Goal: Task Accomplishment & Management: Use online tool/utility

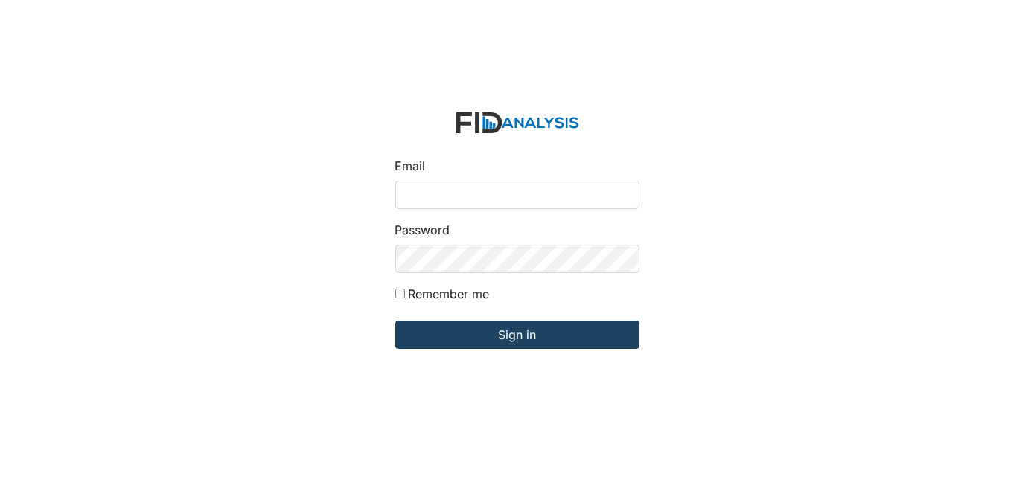
type input "[EMAIL_ADDRESS][DOMAIN_NAME]"
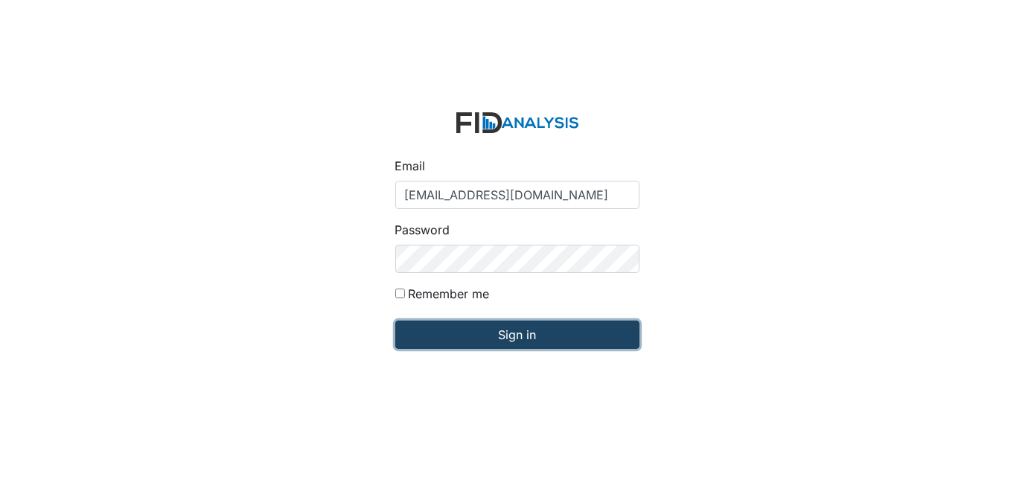
click at [535, 343] on input "Sign in" at bounding box center [517, 335] width 244 height 28
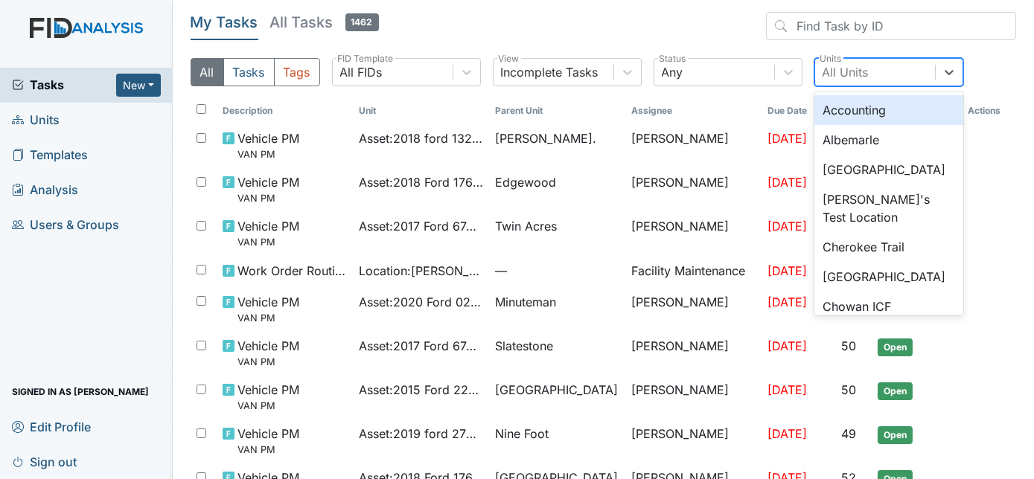
click at [834, 76] on div "All Units" at bounding box center [846, 72] width 46 height 18
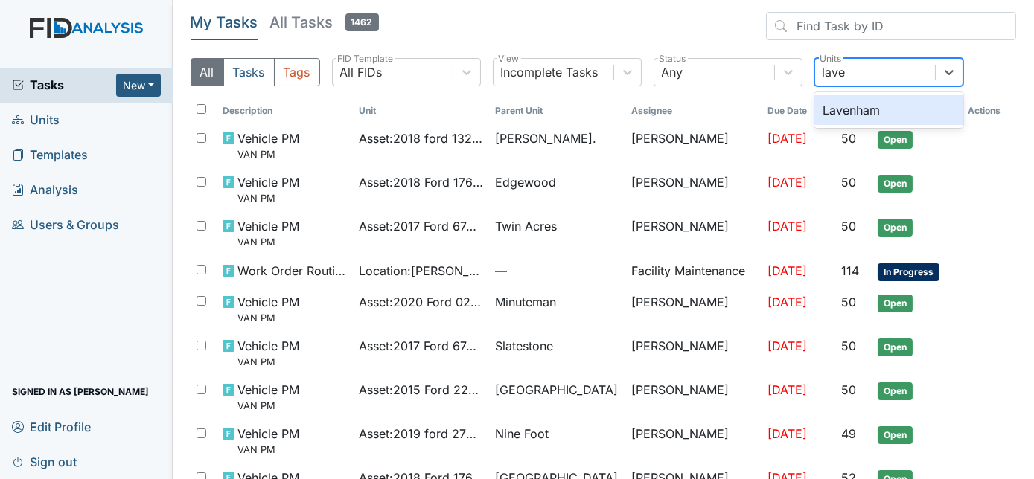
type input "[PERSON_NAME]"
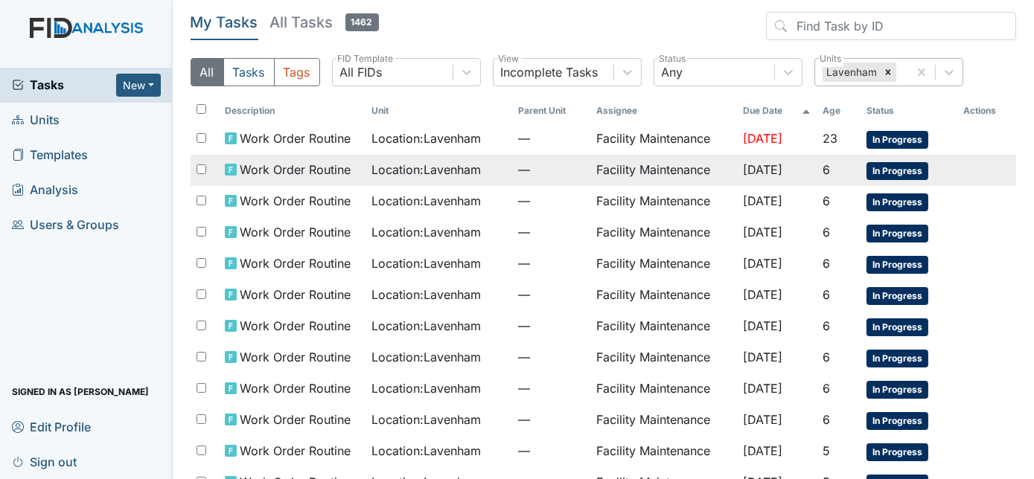
click at [537, 176] on span "—" at bounding box center [551, 170] width 66 height 18
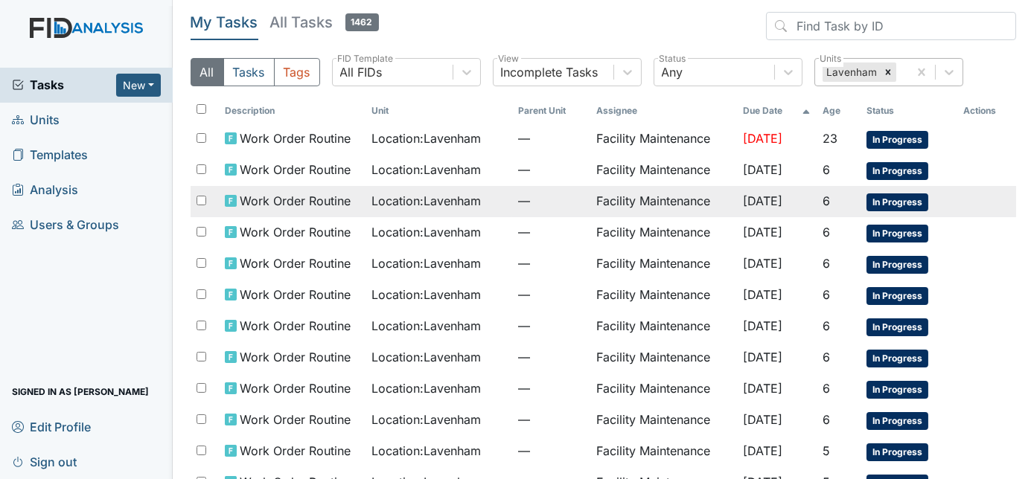
click at [422, 193] on span "Location : Lavenham" at bounding box center [425, 201] width 109 height 18
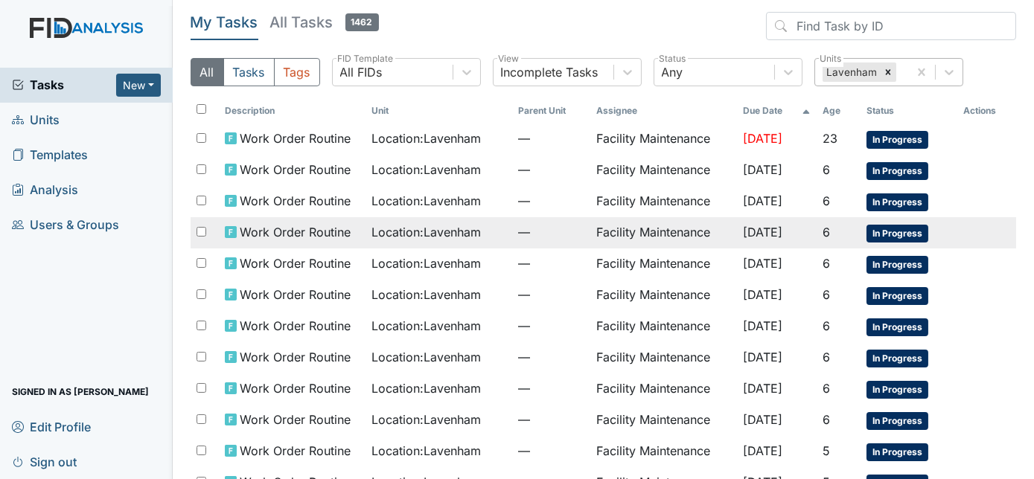
click at [494, 232] on td "Location : Lavenham" at bounding box center [439, 232] width 147 height 31
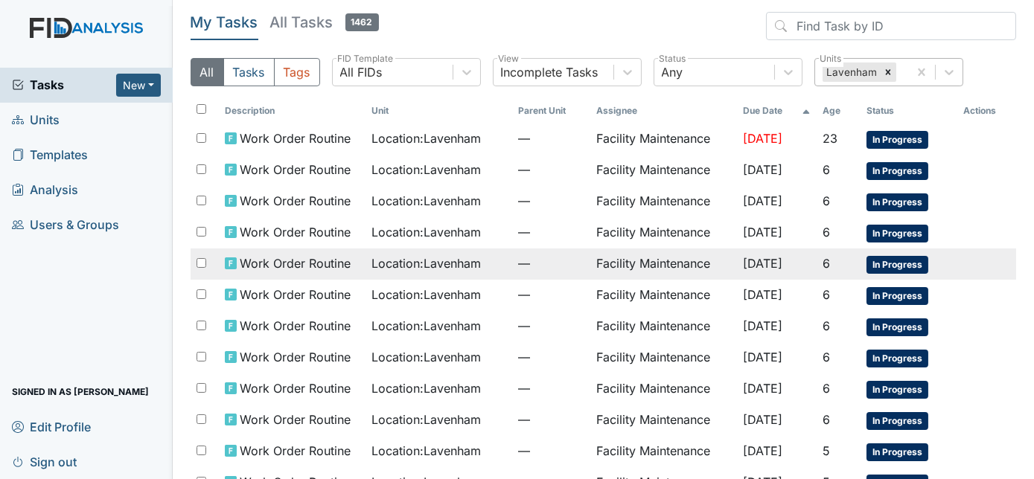
click at [490, 256] on td "Location : Lavenham" at bounding box center [439, 264] width 147 height 31
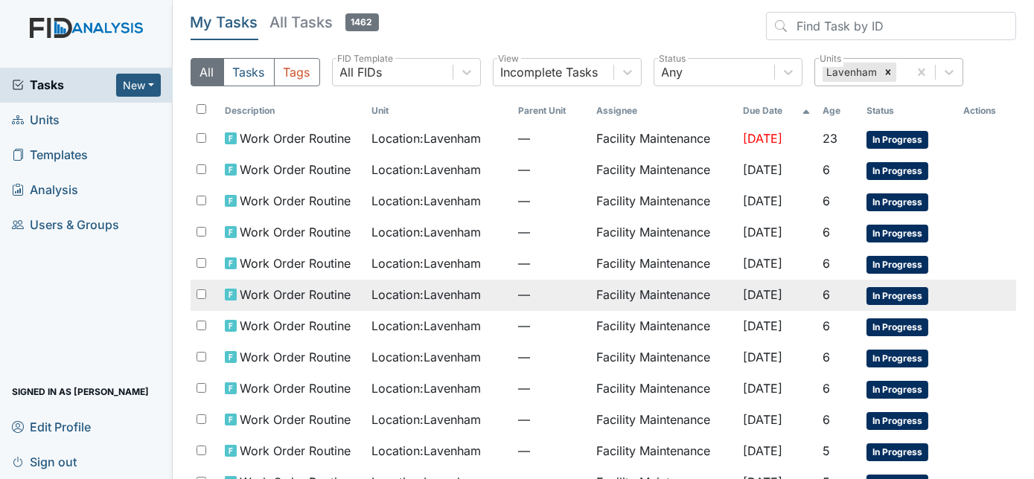
click at [549, 280] on td "—" at bounding box center [551, 295] width 78 height 31
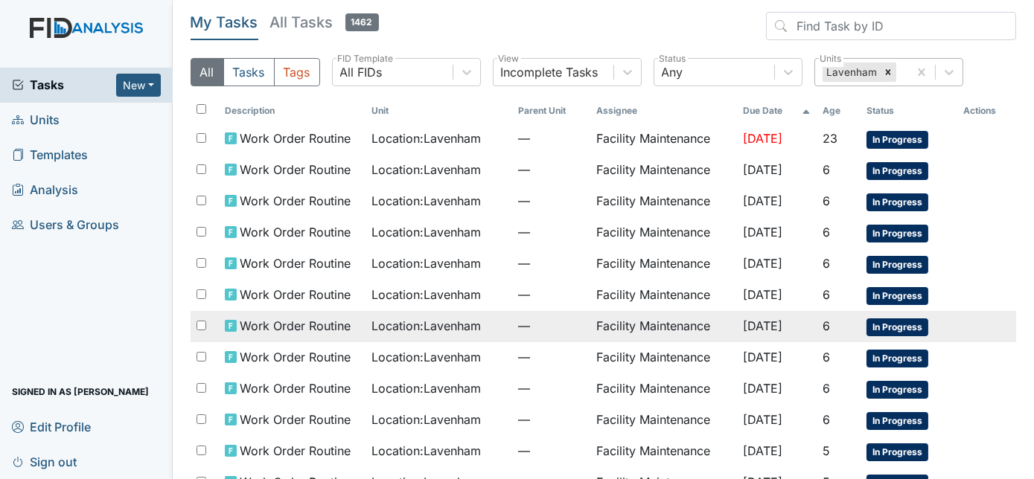
click at [524, 318] on span "—" at bounding box center [551, 326] width 66 height 18
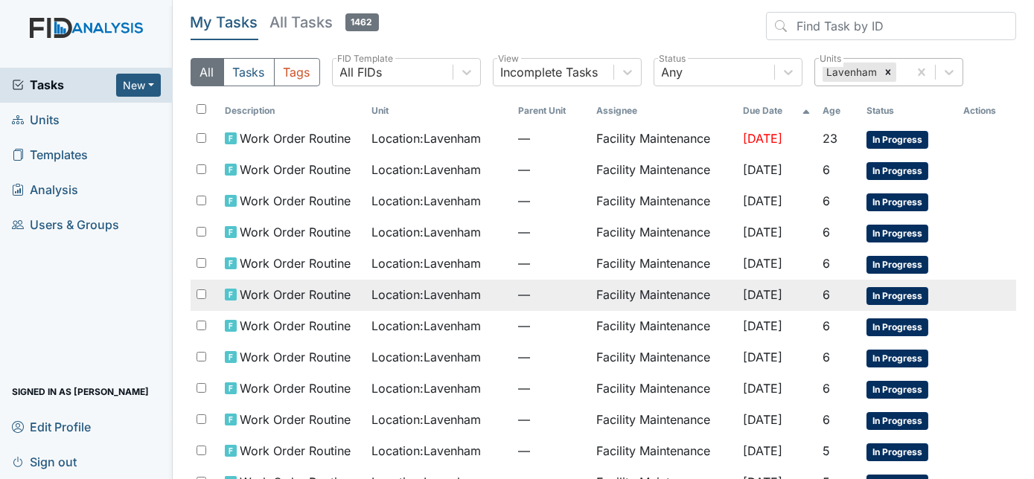
click at [597, 303] on td "Facility Maintenance" at bounding box center [663, 295] width 147 height 31
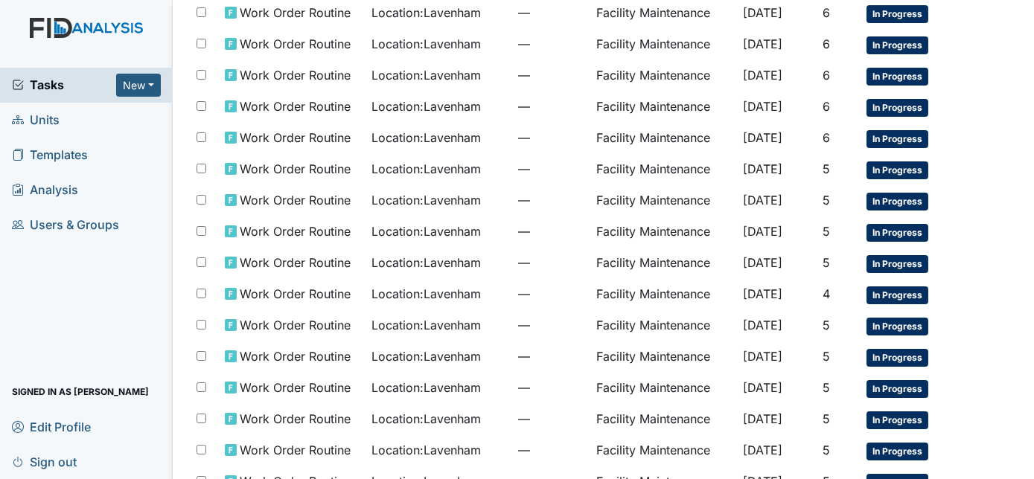
scroll to position [290, 0]
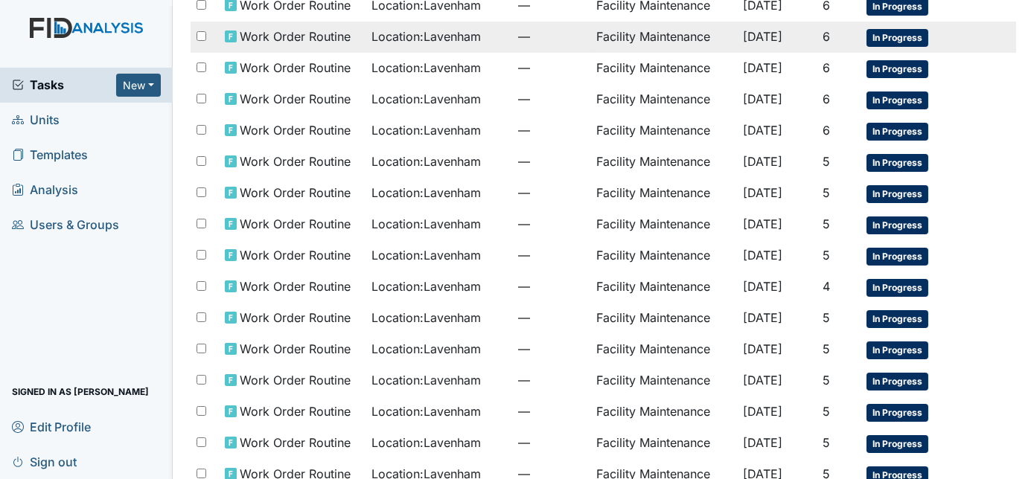
click at [803, 38] on td "[DATE]" at bounding box center [776, 37] width 79 height 31
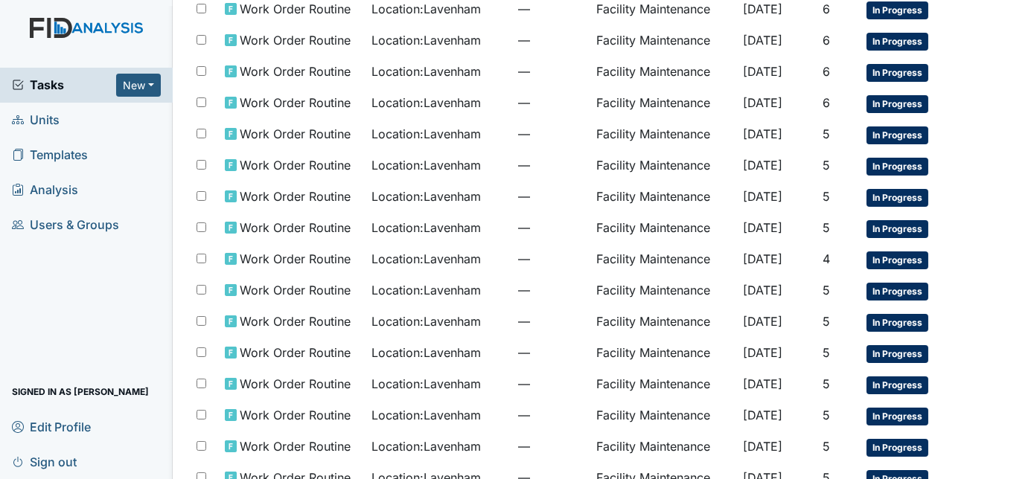
scroll to position [314, 0]
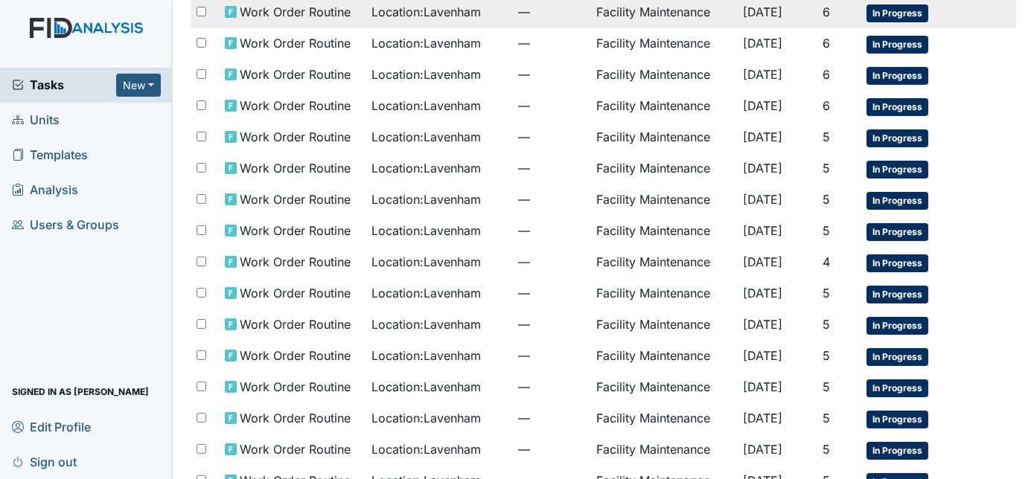
click at [637, 7] on td "Facility Maintenance" at bounding box center [663, 12] width 147 height 31
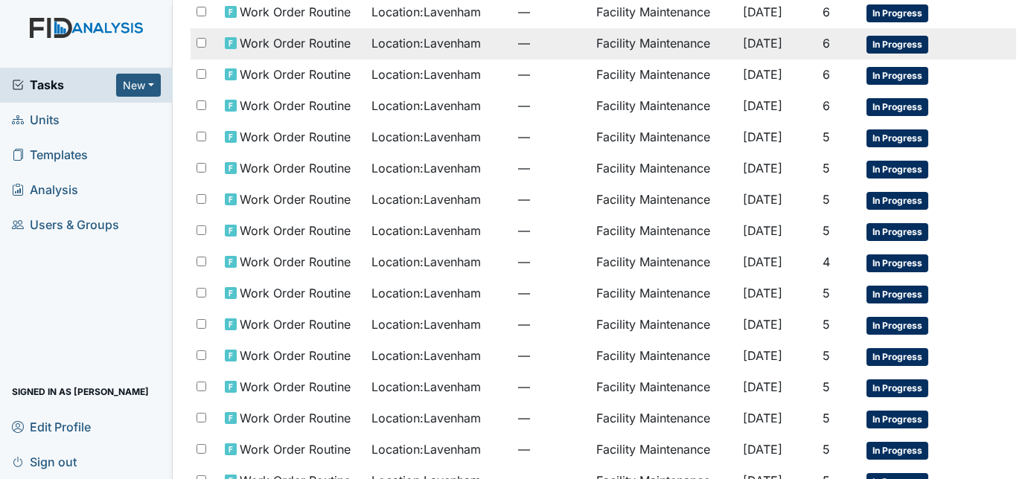
click at [678, 49] on td "Facility Maintenance" at bounding box center [663, 43] width 147 height 31
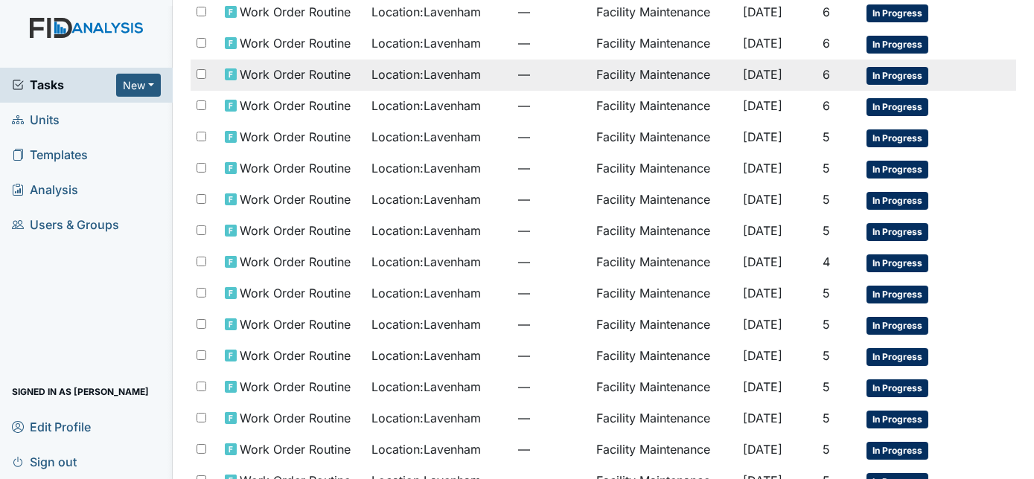
click at [616, 68] on td "Facility Maintenance" at bounding box center [663, 75] width 147 height 31
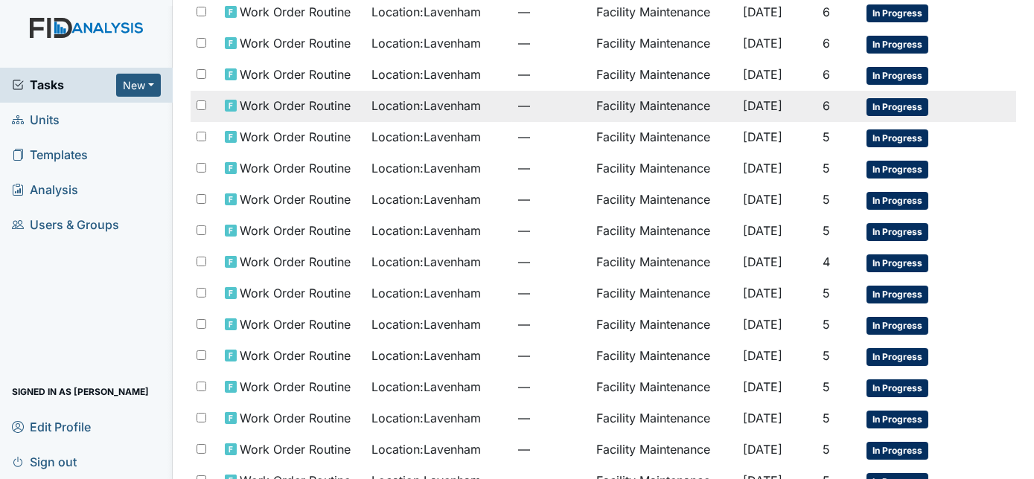
click at [671, 108] on td "Facility Maintenance" at bounding box center [663, 106] width 147 height 31
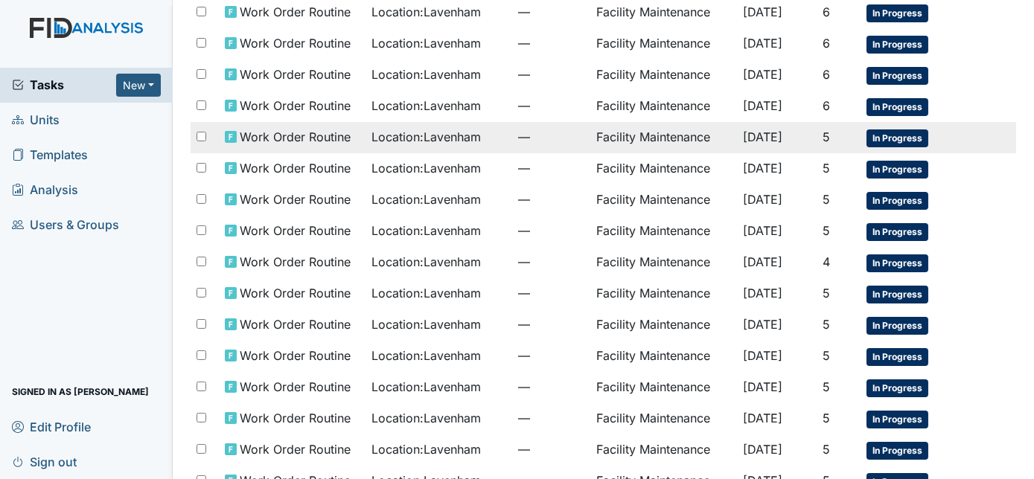
click at [653, 132] on td "Facility Maintenance" at bounding box center [663, 137] width 147 height 31
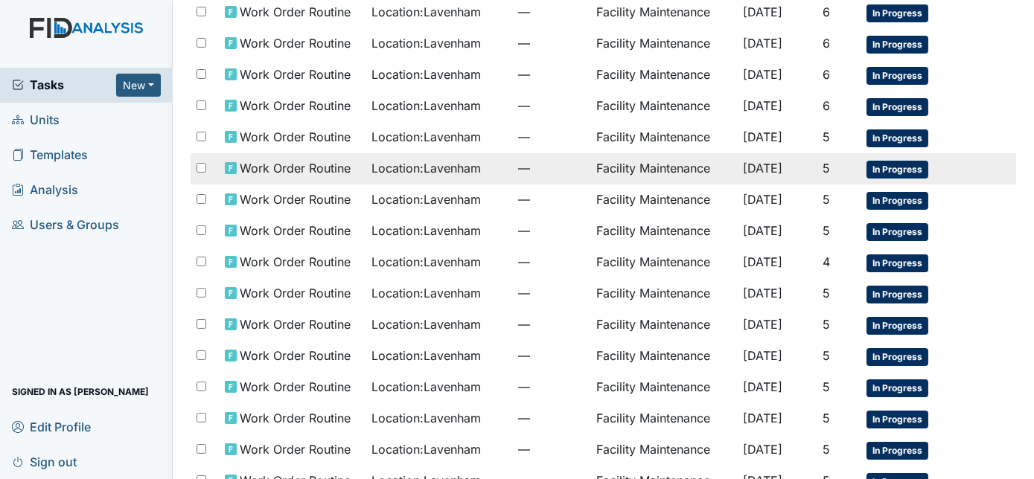
click at [473, 174] on td "Location : Lavenham" at bounding box center [439, 168] width 147 height 31
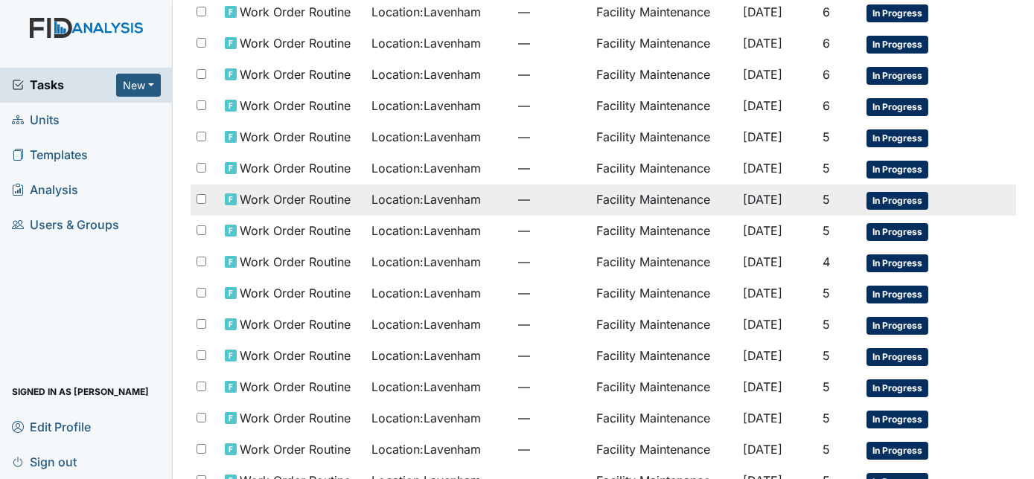
click at [657, 192] on td "Facility Maintenance" at bounding box center [663, 200] width 147 height 31
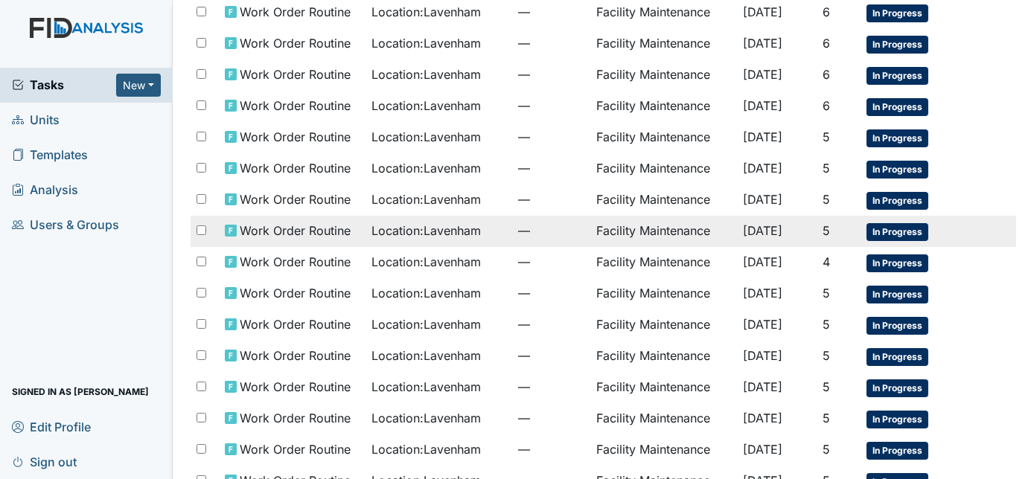
click at [694, 224] on td "Facility Maintenance" at bounding box center [663, 231] width 147 height 31
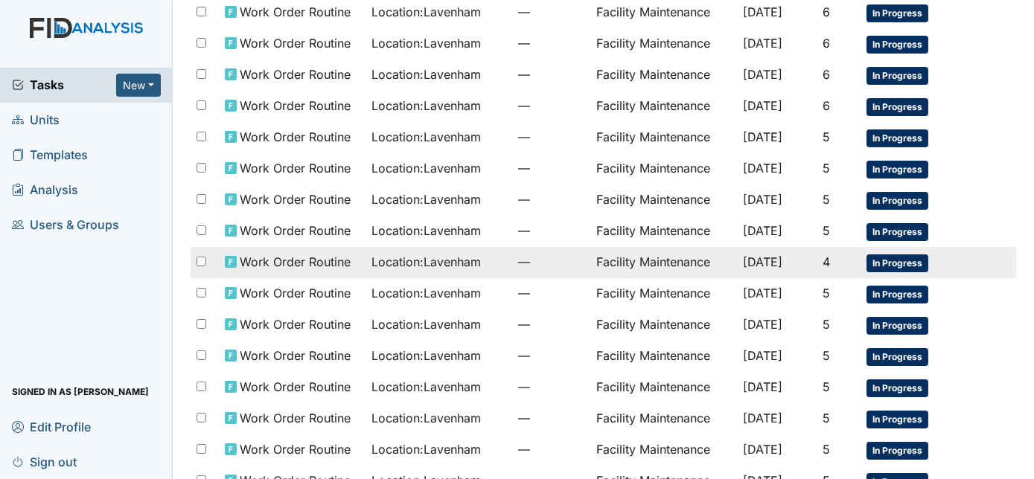
click at [614, 253] on td "Facility Maintenance" at bounding box center [663, 262] width 147 height 31
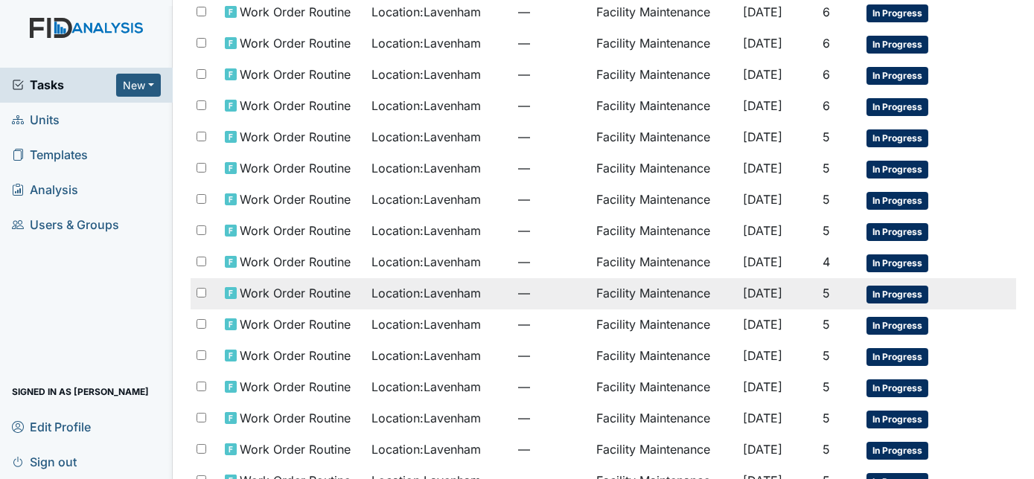
click at [542, 297] on td "—" at bounding box center [551, 293] width 78 height 31
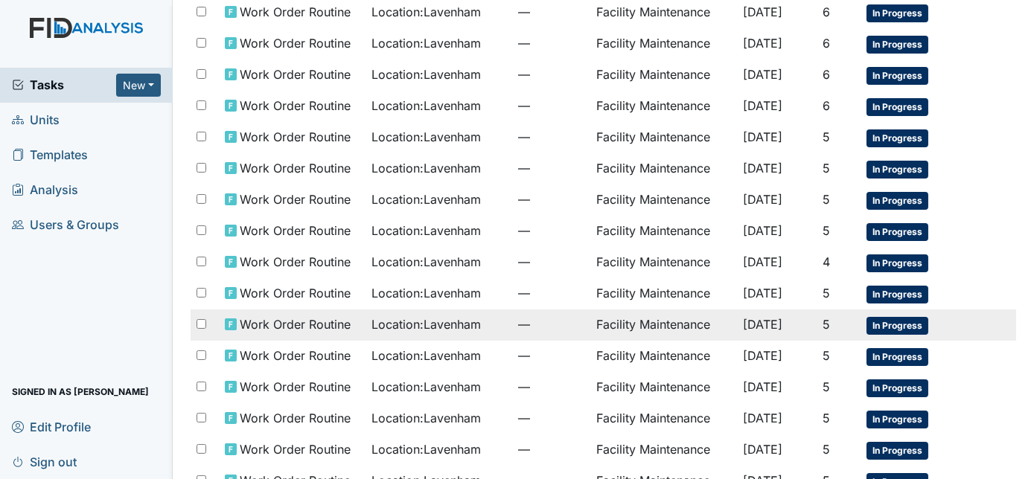
click at [744, 322] on span "[DATE]" at bounding box center [762, 324] width 39 height 15
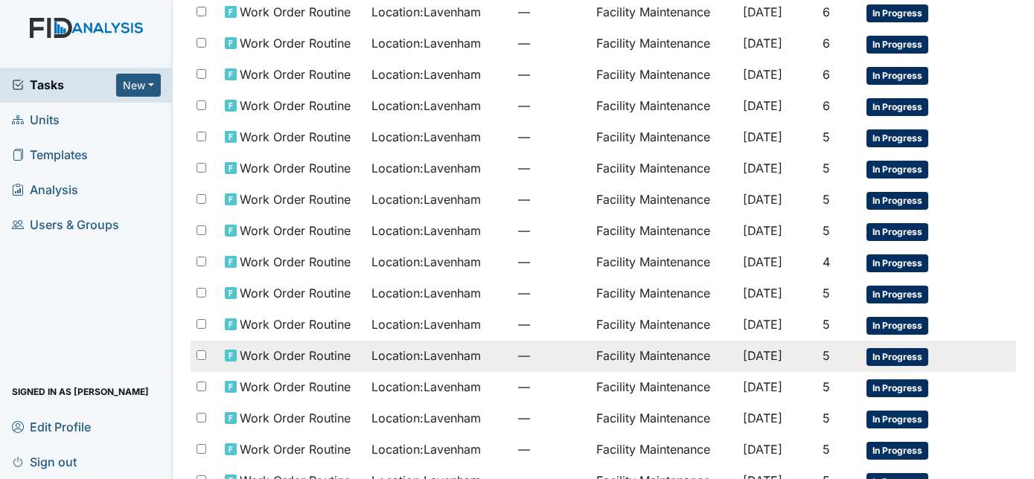
click at [590, 354] on td "Facility Maintenance" at bounding box center [663, 356] width 147 height 31
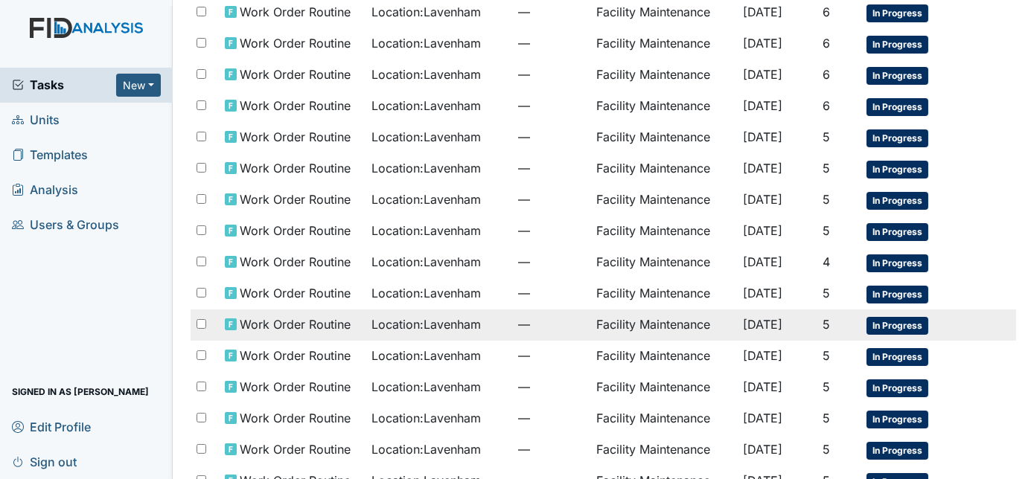
click at [680, 316] on td "Facility Maintenance" at bounding box center [663, 325] width 147 height 31
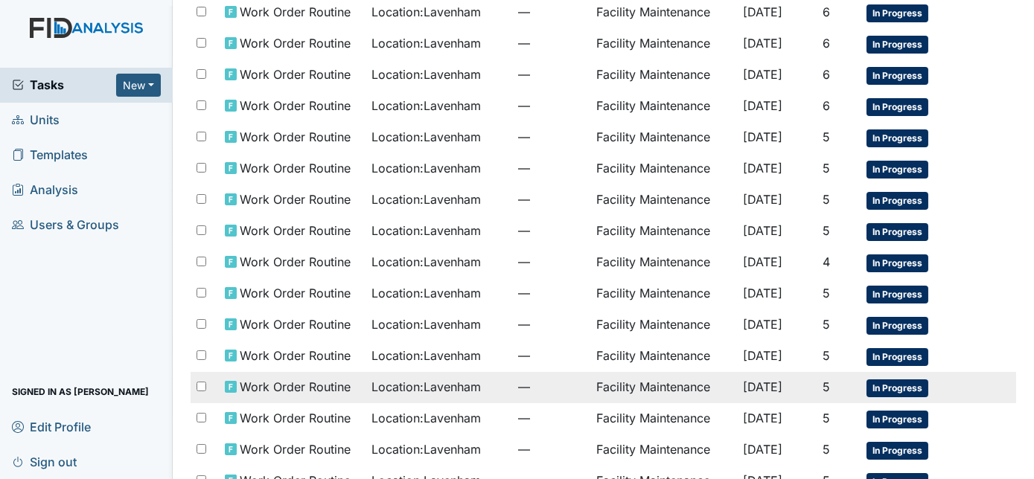
click at [657, 381] on td "Facility Maintenance" at bounding box center [663, 387] width 147 height 31
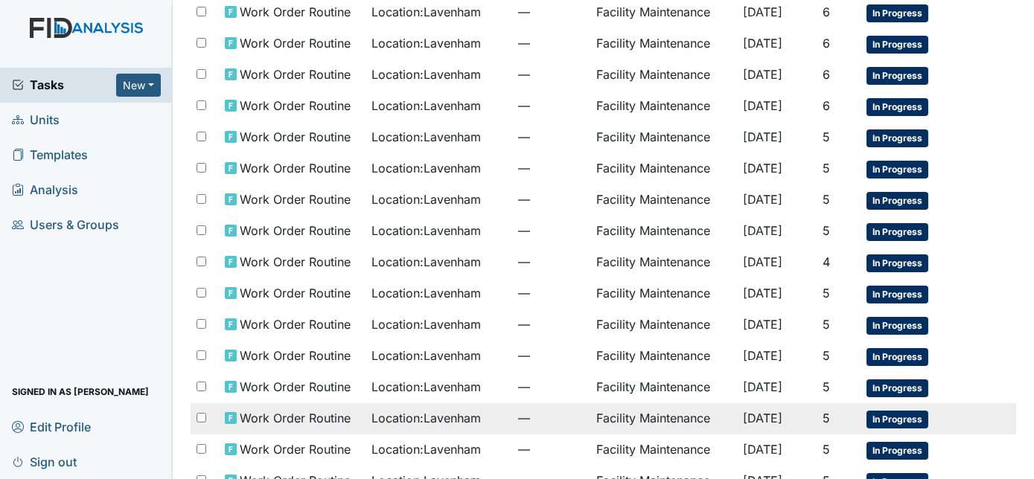
click at [605, 412] on td "Facility Maintenance" at bounding box center [663, 418] width 147 height 31
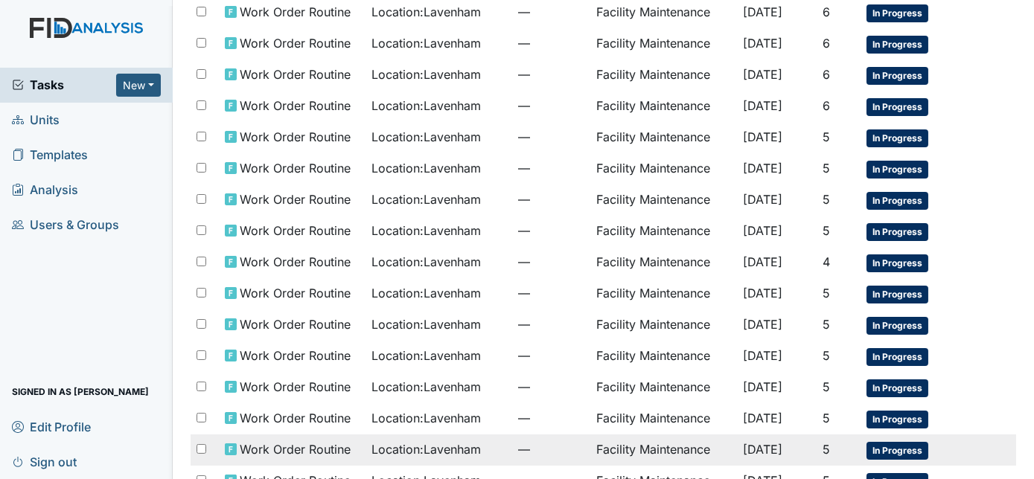
click at [590, 437] on td "Facility Maintenance" at bounding box center [663, 450] width 147 height 31
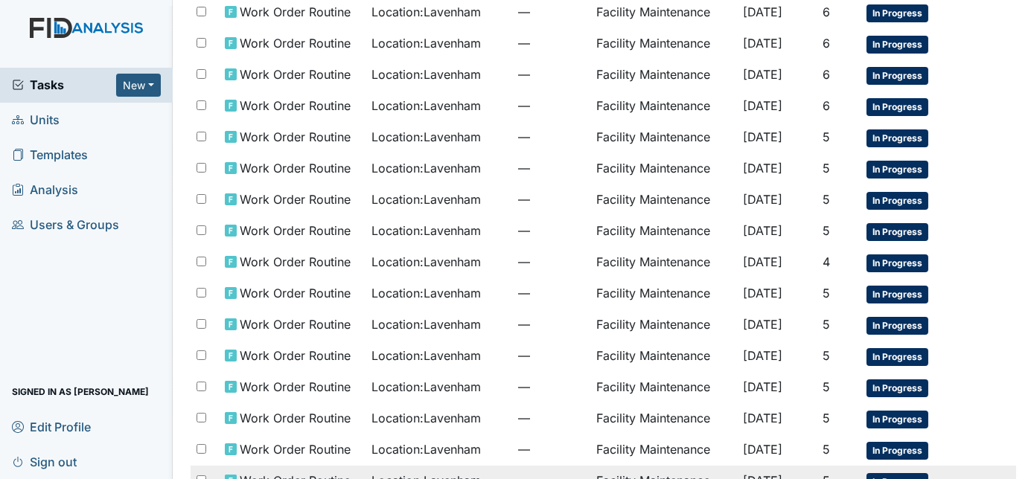
click at [512, 466] on td "—" at bounding box center [551, 481] width 78 height 31
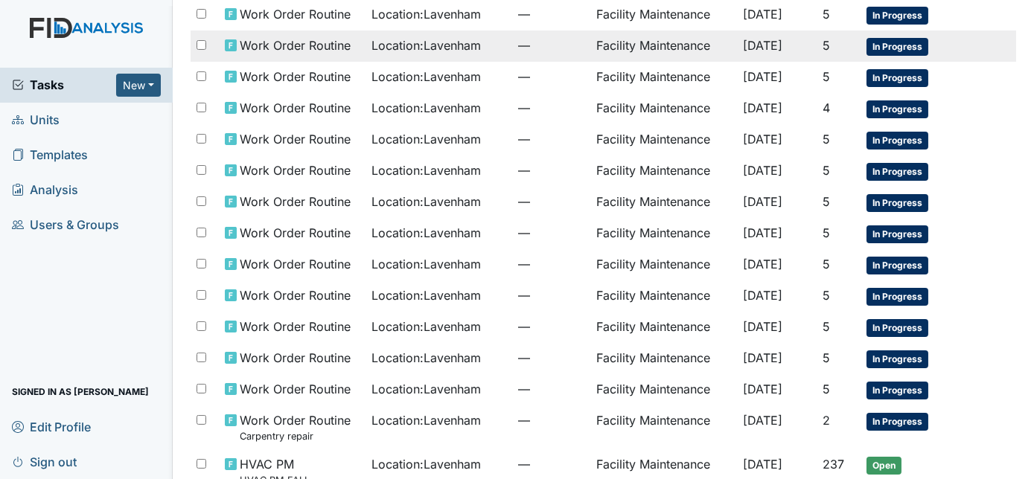
scroll to position [534, 0]
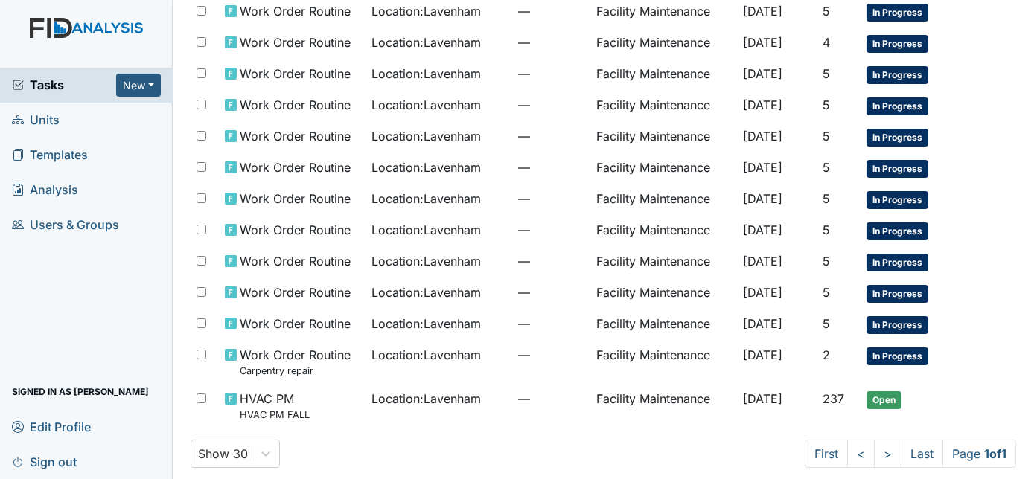
click at [804, 281] on td "[DATE]" at bounding box center [776, 293] width 79 height 31
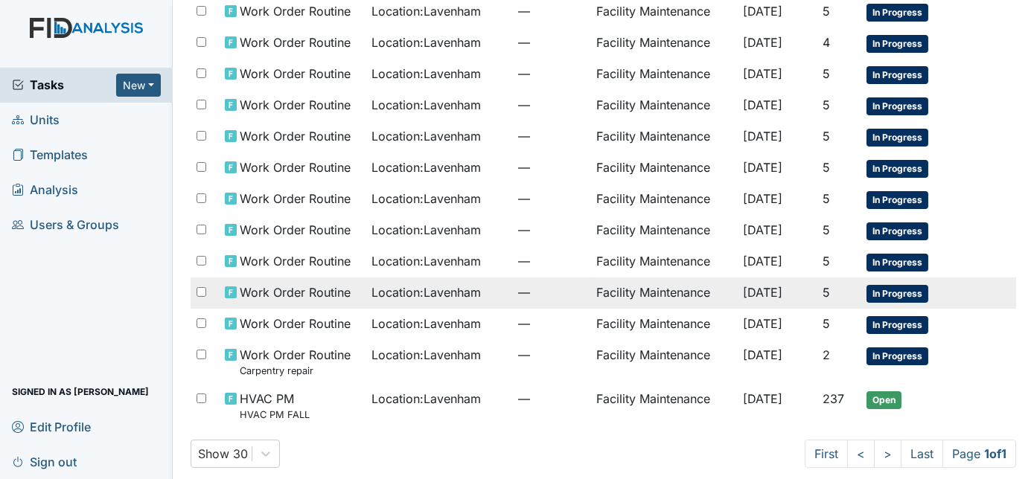
click at [680, 288] on td "Facility Maintenance" at bounding box center [663, 293] width 147 height 31
click at [627, 296] on td "Facility Maintenance" at bounding box center [663, 293] width 147 height 31
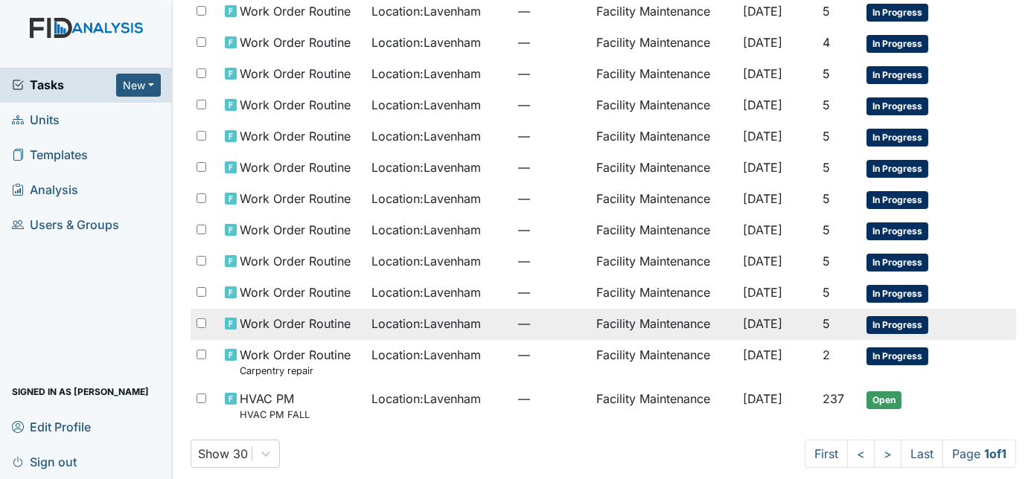
click at [590, 313] on td "Facility Maintenance" at bounding box center [663, 324] width 147 height 31
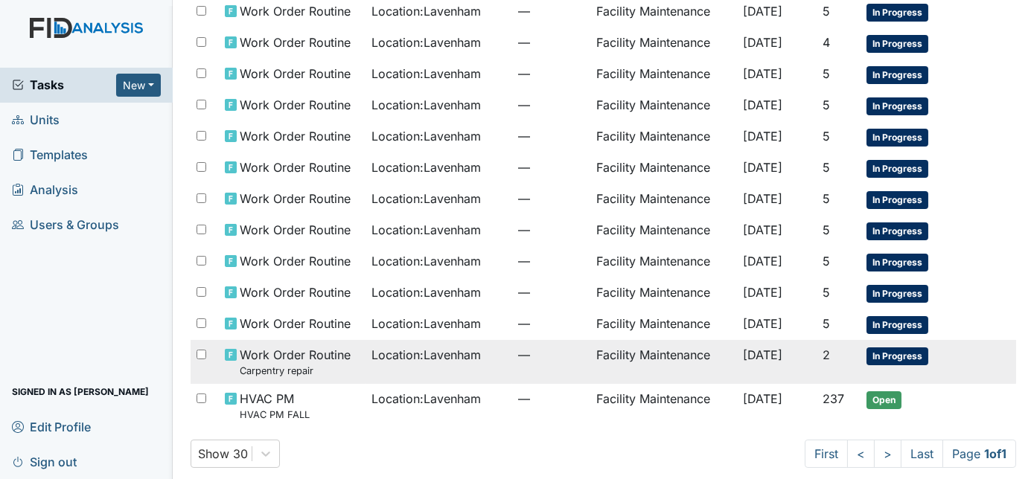
click at [392, 348] on span "Location : Lavenham" at bounding box center [425, 355] width 109 height 18
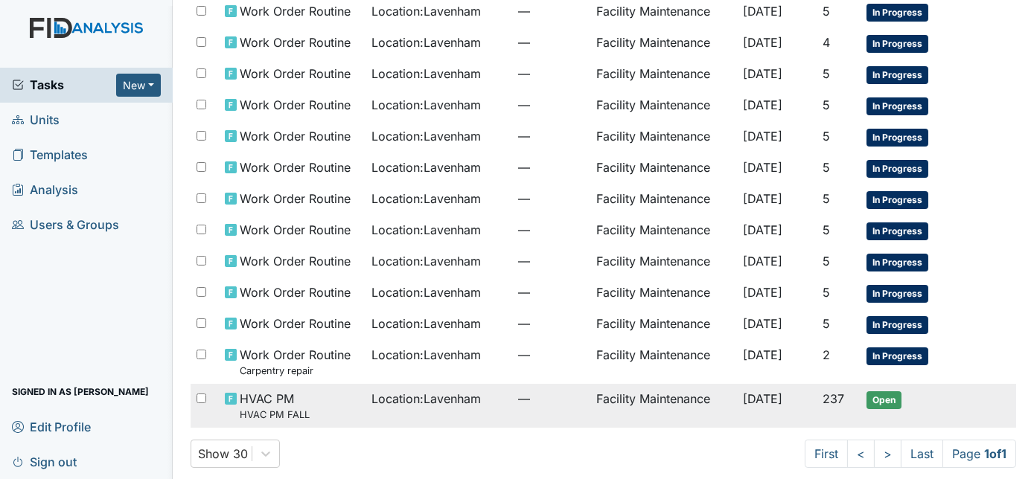
click at [543, 393] on span "—" at bounding box center [551, 399] width 66 height 18
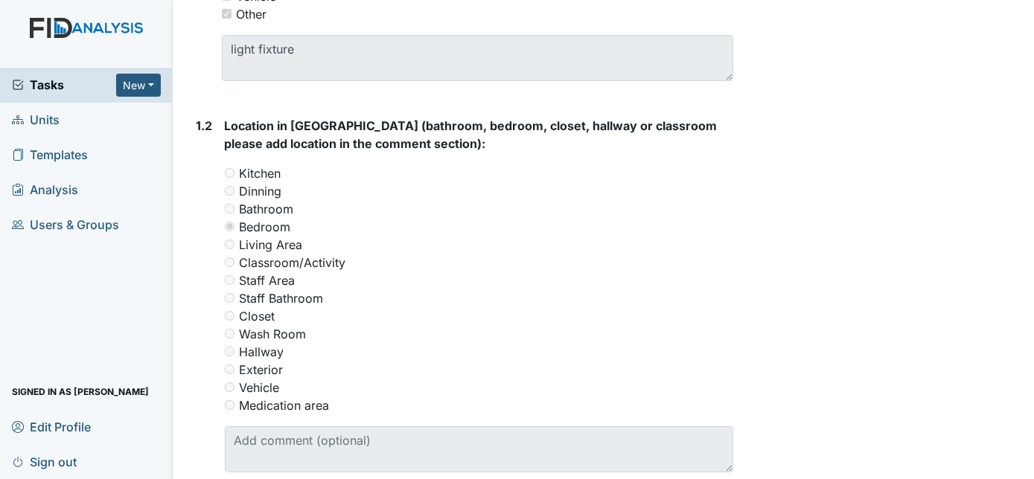
scroll to position [572, 0]
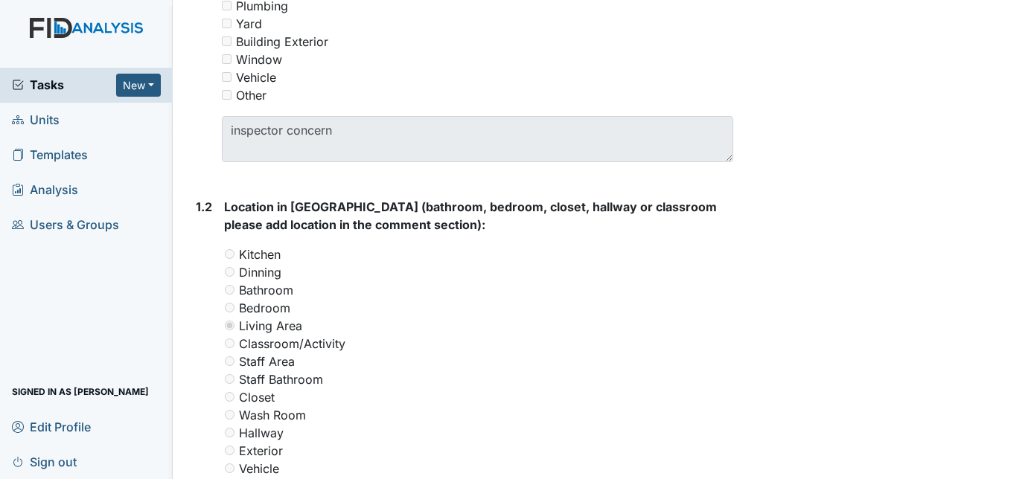
scroll to position [470, 0]
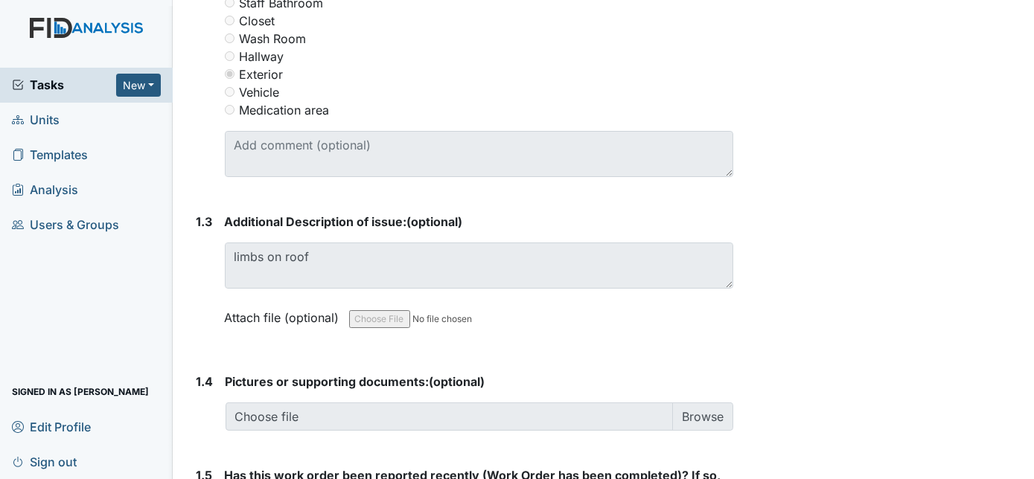
scroll to position [858, 0]
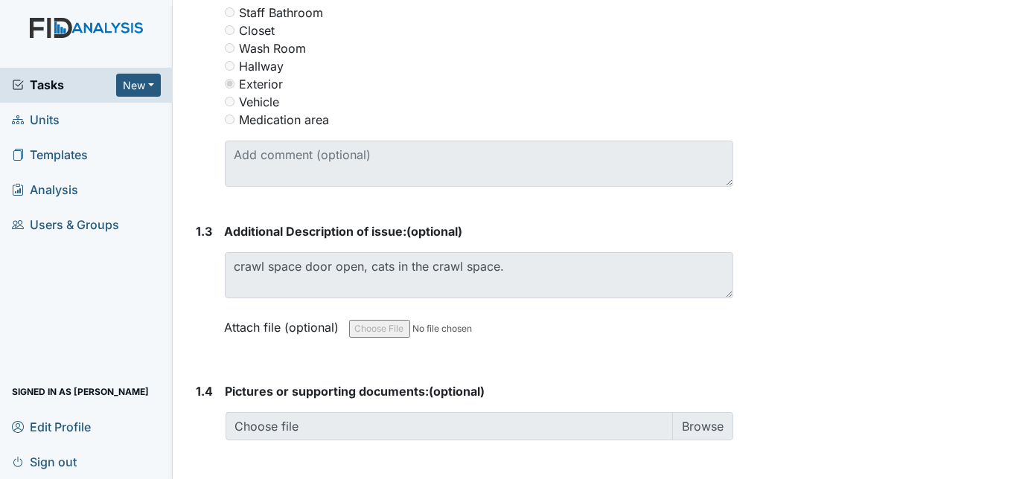
scroll to position [826, 0]
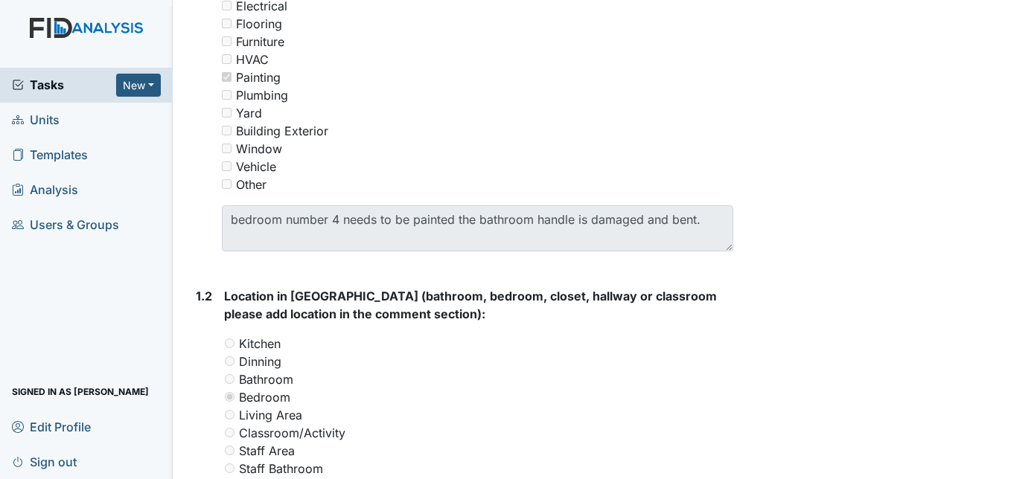
scroll to position [365, 0]
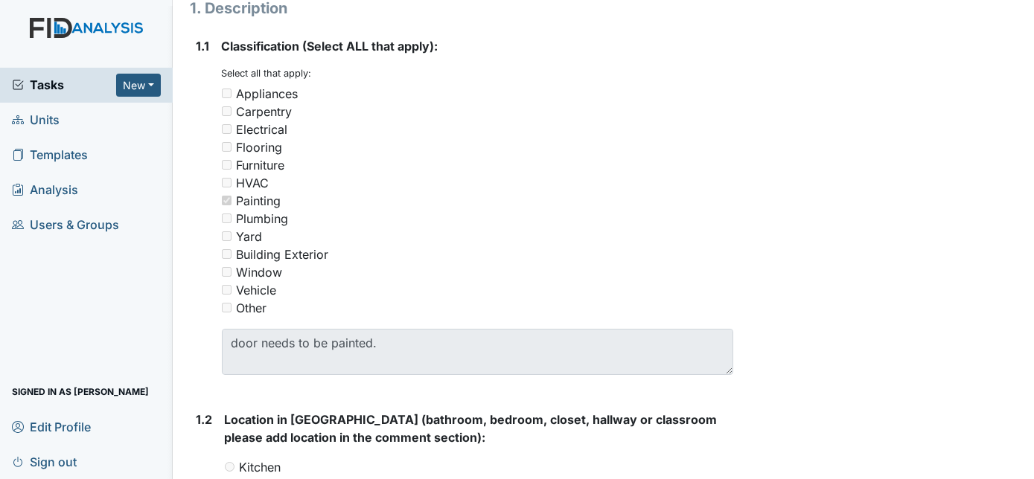
scroll to position [242, 0]
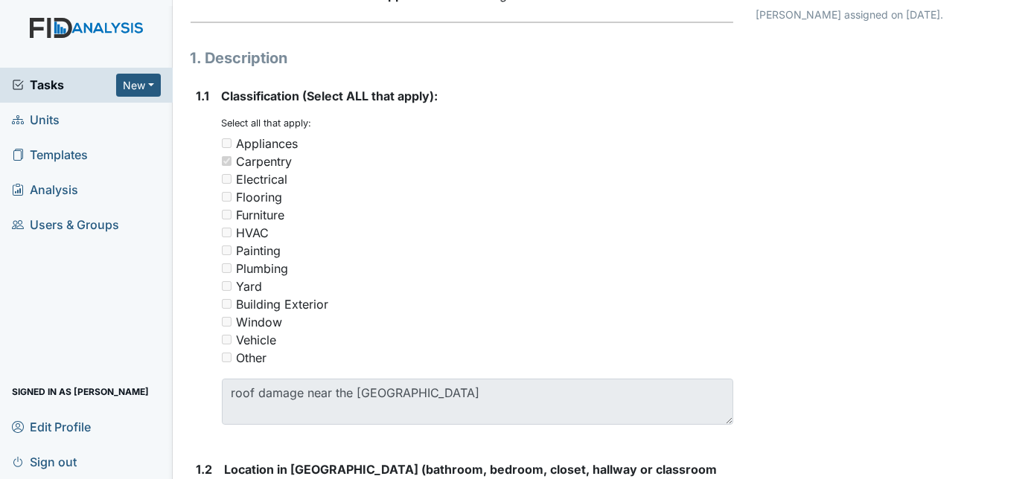
scroll to position [196, 0]
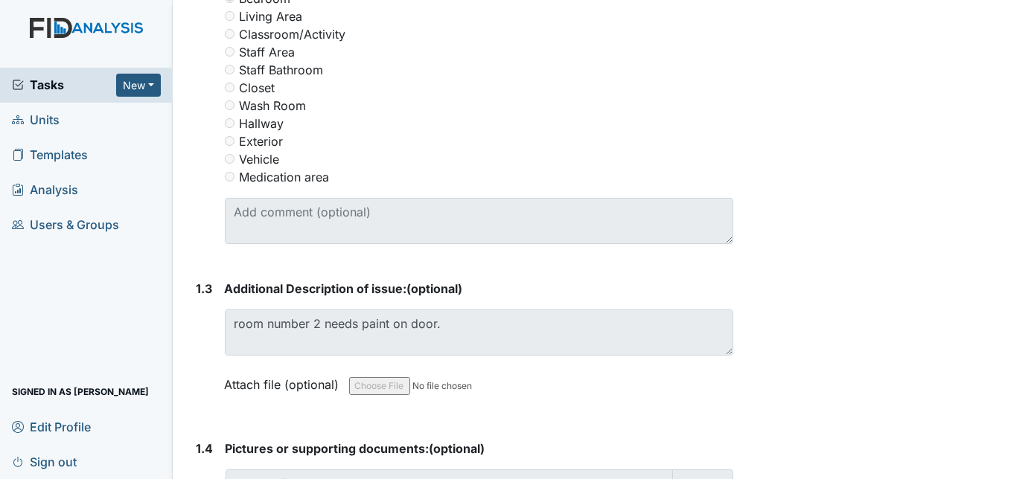
scroll to position [812, 0]
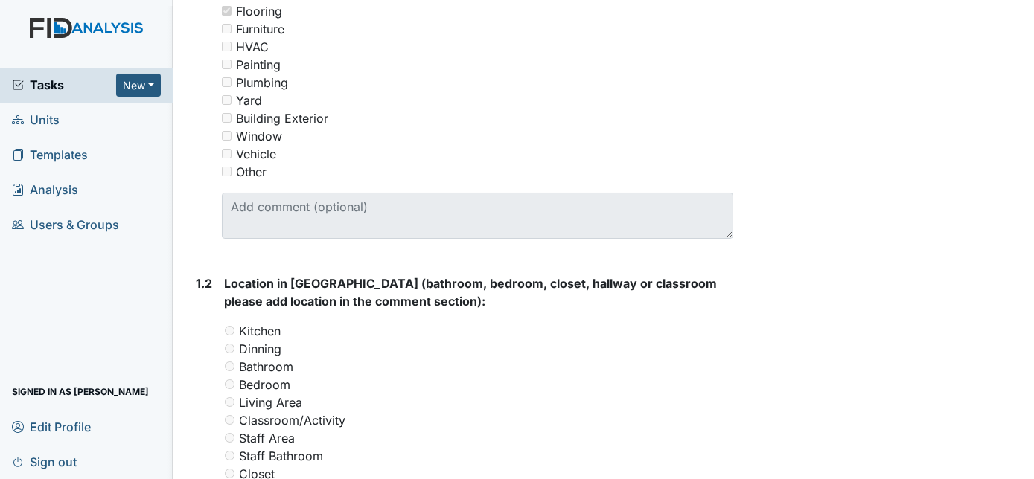
scroll to position [371, 0]
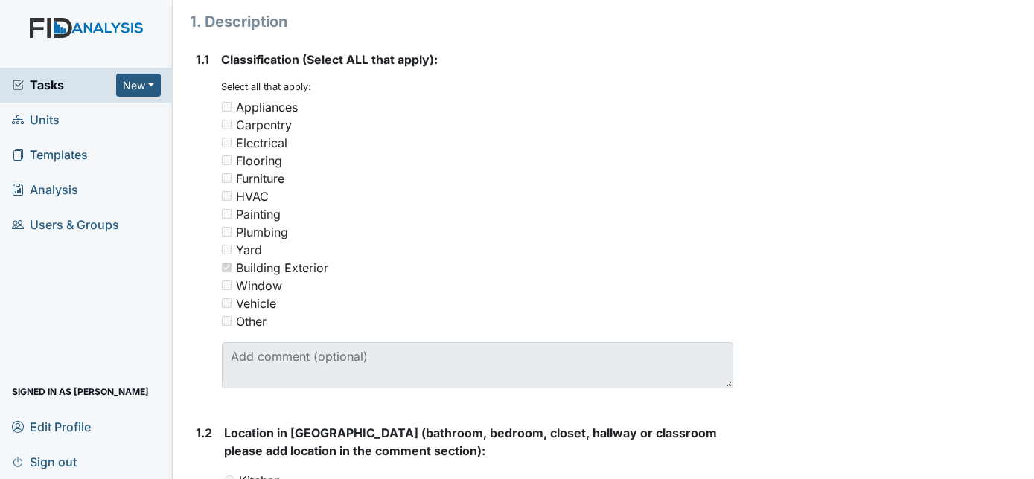
scroll to position [238, 0]
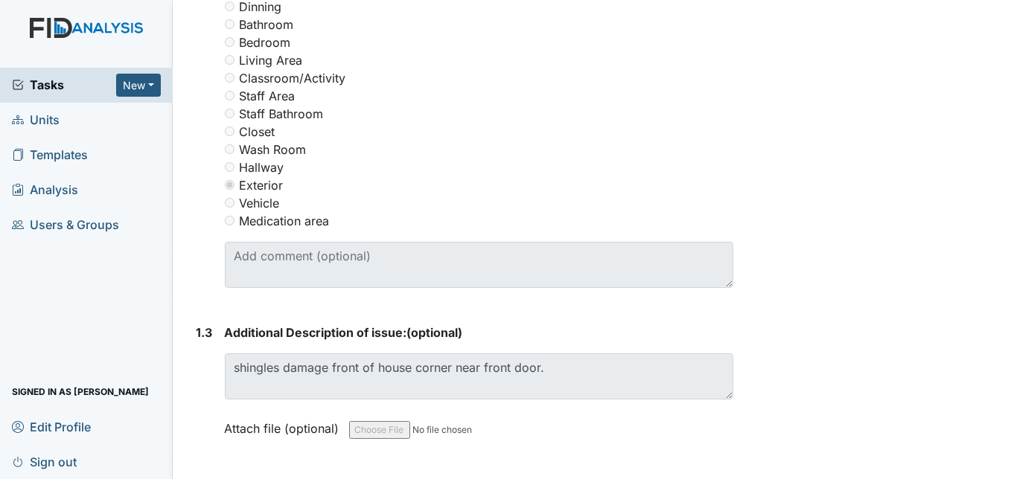
scroll to position [812, 0]
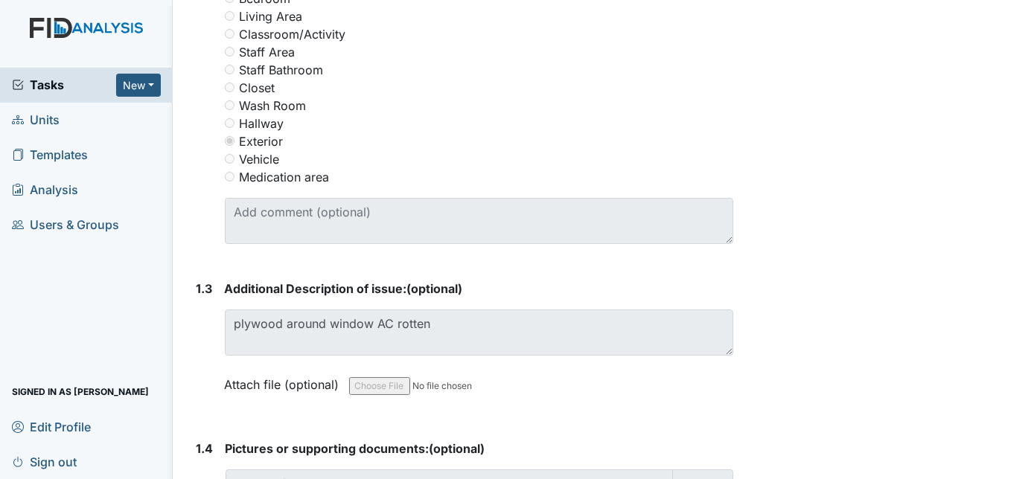
scroll to position [770, 0]
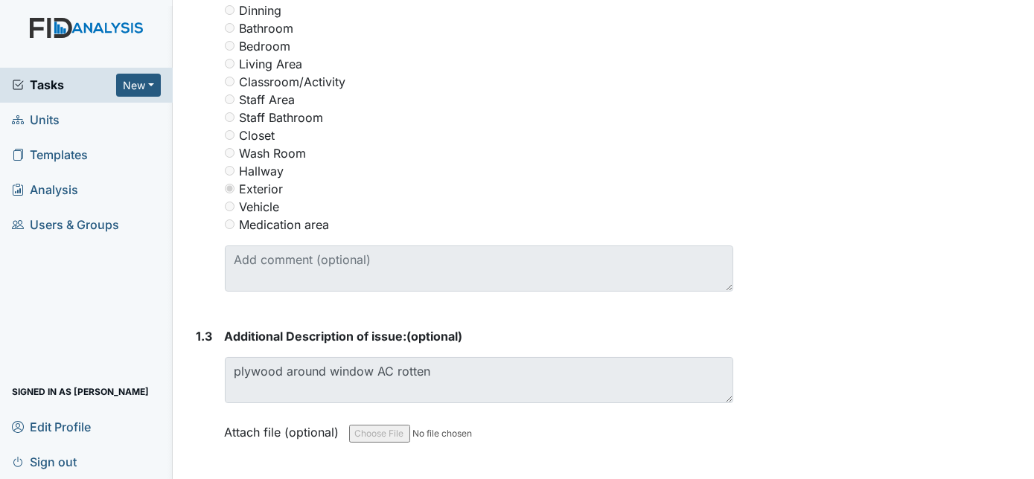
scroll to position [722, 0]
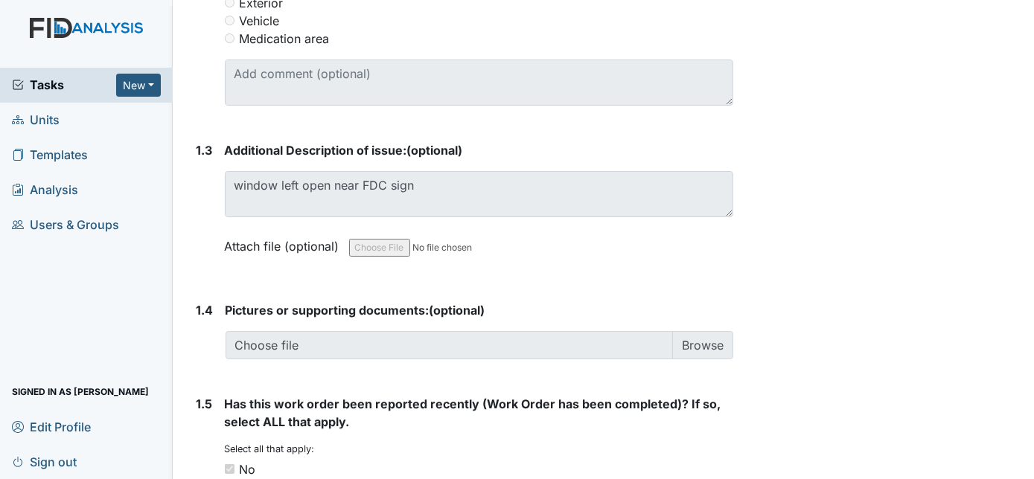
scroll to position [907, 0]
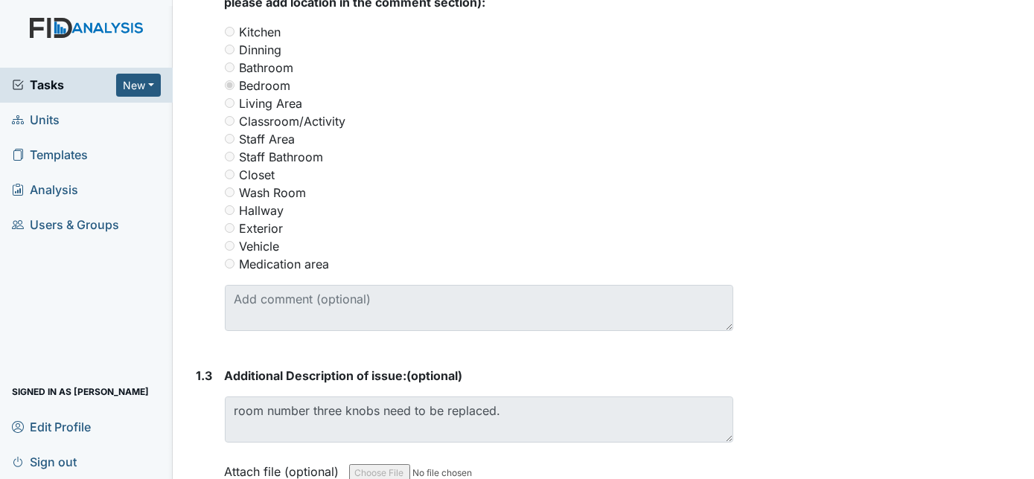
scroll to position [706, 0]
